Goal: Task Accomplishment & Management: Manage account settings

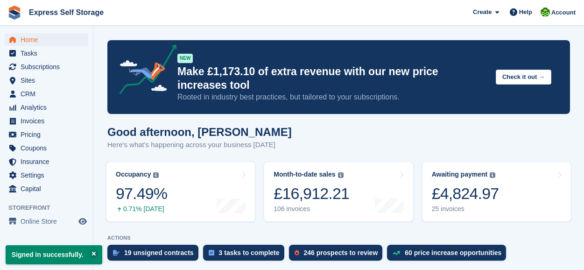
scroll to position [370, 0]
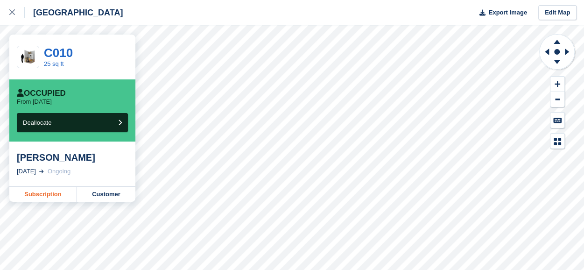
click at [48, 192] on link "Subscription" at bounding box center [43, 194] width 68 height 15
click at [9, 187] on link "Subscription" at bounding box center [43, 194] width 68 height 15
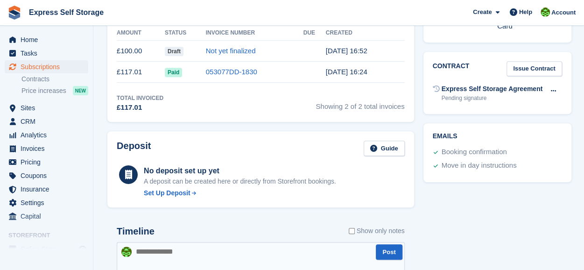
scroll to position [282, 0]
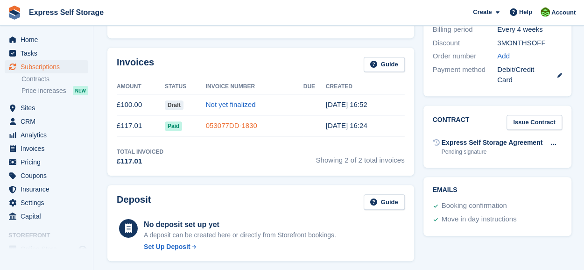
click at [232, 128] on link "053077DD-1830" at bounding box center [231, 125] width 51 height 8
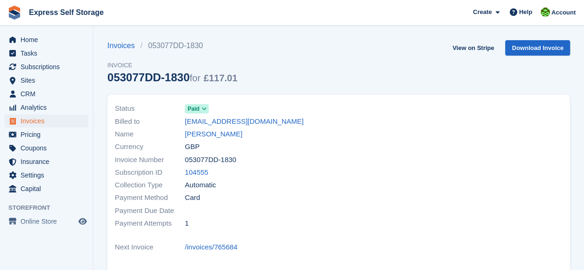
click at [203, 107] on icon at bounding box center [204, 109] width 5 height 6
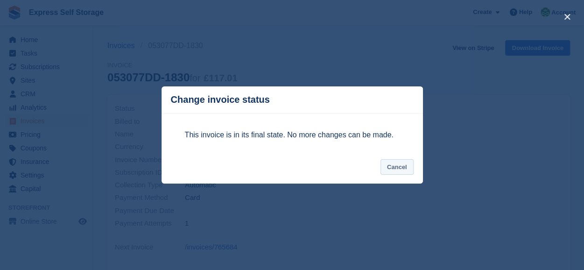
click at [398, 168] on button "Cancel" at bounding box center [397, 166] width 33 height 15
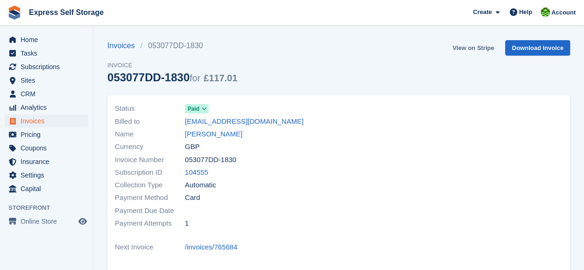
click at [481, 48] on link "View on Stripe" at bounding box center [473, 47] width 49 height 15
click at [66, 36] on span "Home" at bounding box center [49, 39] width 56 height 13
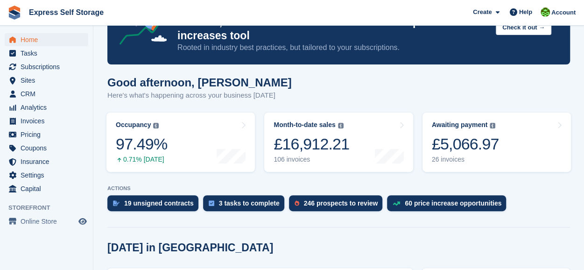
scroll to position [330, 0]
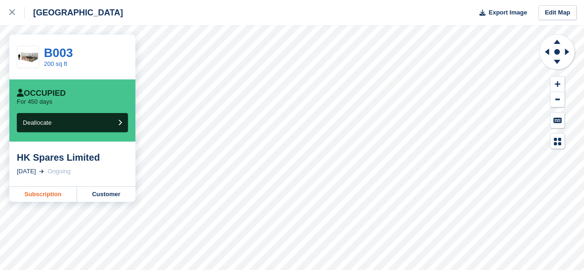
click at [38, 198] on link "Subscription" at bounding box center [43, 194] width 68 height 15
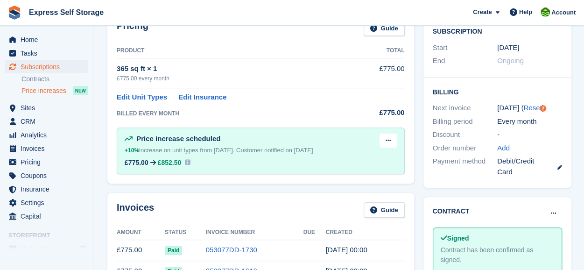
scroll to position [184, 0]
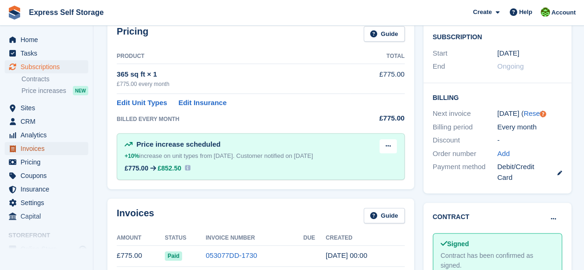
click at [42, 149] on span "Invoices" at bounding box center [49, 148] width 56 height 13
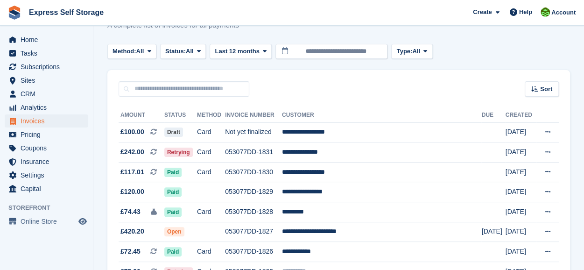
scroll to position [36, 0]
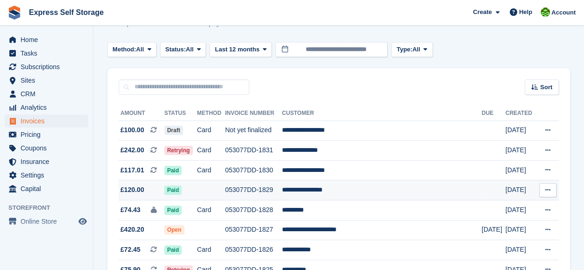
click at [405, 191] on td "**********" at bounding box center [382, 190] width 200 height 20
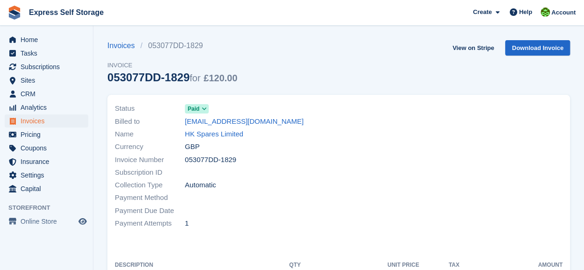
click at [204, 108] on icon at bounding box center [204, 109] width 5 height 6
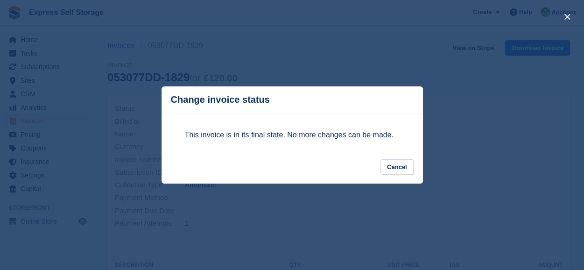
click at [392, 156] on div "This invoice is in its final state. No more changes can be made." at bounding box center [293, 136] width 234 height 46
click at [396, 163] on button "Cancel" at bounding box center [397, 166] width 33 height 15
